Goal: Task Accomplishment & Management: Manage account settings

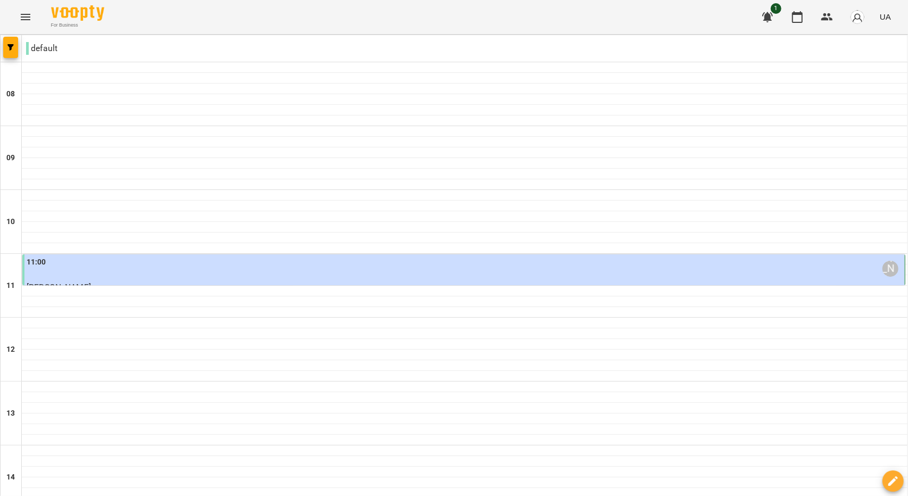
type input "**********"
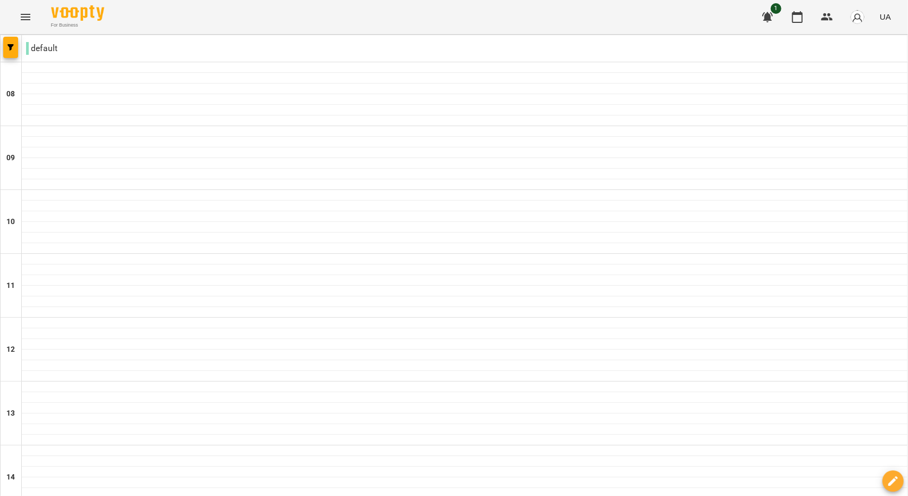
type input "**********"
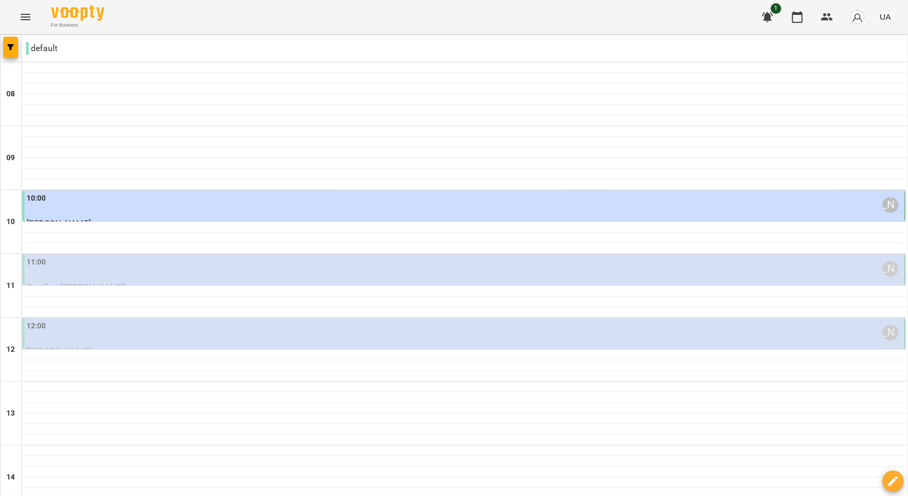
click at [137, 337] on div "12:00 [PERSON_NAME]" at bounding box center [465, 332] width 876 height 24
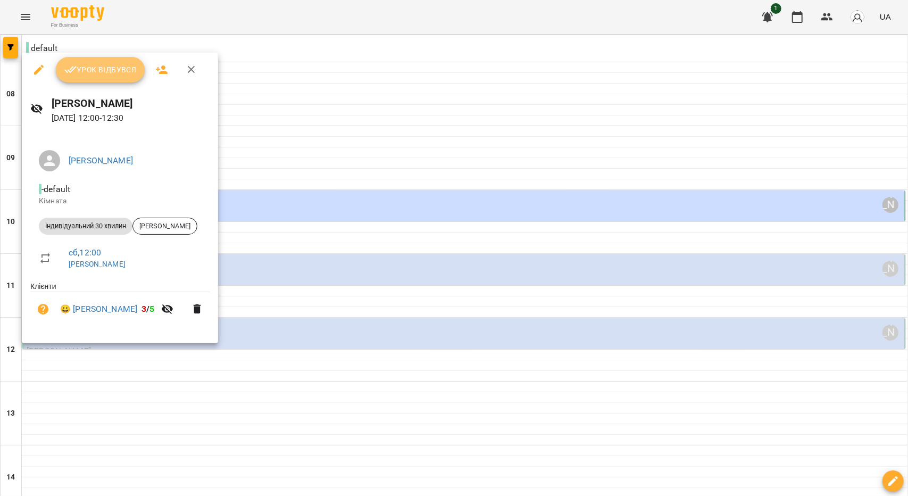
click at [99, 66] on span "Урок відбувся" at bounding box center [100, 69] width 72 height 13
